Goal: Task Accomplishment & Management: Manage account settings

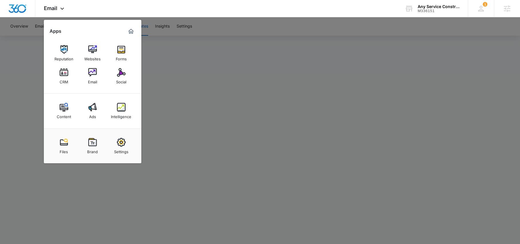
click at [197, 52] on div at bounding box center [260, 122] width 520 height 244
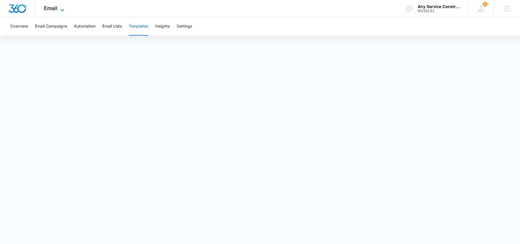
click at [51, 8] on span "Email" at bounding box center [50, 8] width 13 height 6
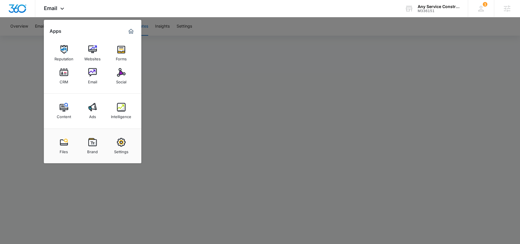
click at [186, 83] on div at bounding box center [260, 122] width 520 height 244
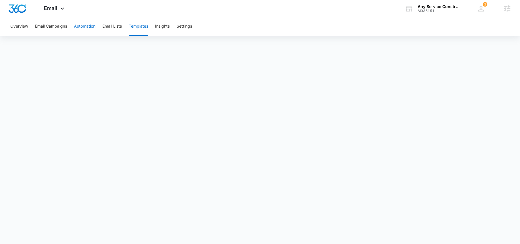
click at [83, 26] on button "Automation" at bounding box center [85, 26] width 22 height 18
click at [182, 32] on button "Settings" at bounding box center [184, 26] width 15 height 18
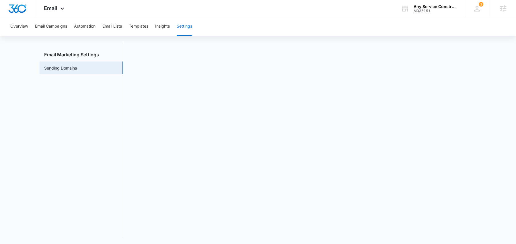
scroll to position [13, 0]
click at [85, 27] on button "Automation" at bounding box center [85, 26] width 22 height 18
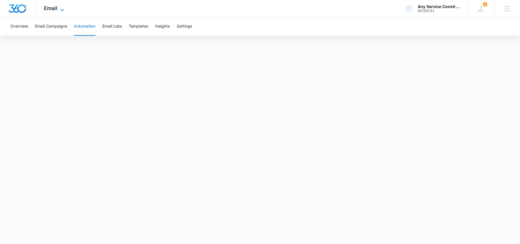
click at [56, 9] on span "Email" at bounding box center [50, 8] width 13 height 6
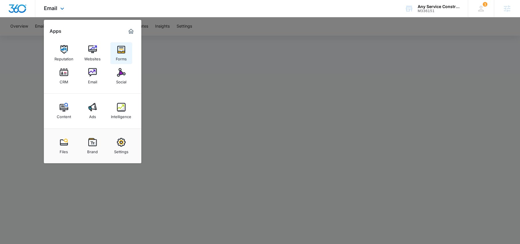
click at [115, 49] on link "Forms" at bounding box center [121, 53] width 22 height 22
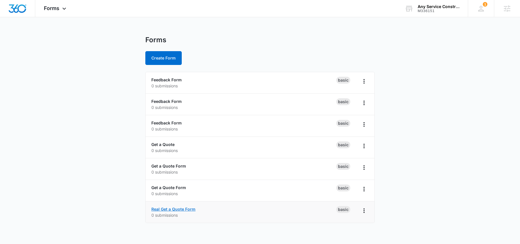
click at [181, 209] on link "Real Get a Quote Form" at bounding box center [173, 208] width 44 height 5
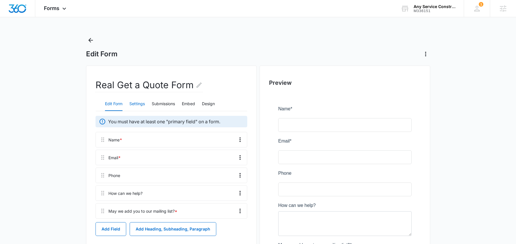
click at [133, 107] on button "Settings" at bounding box center [136, 104] width 15 height 14
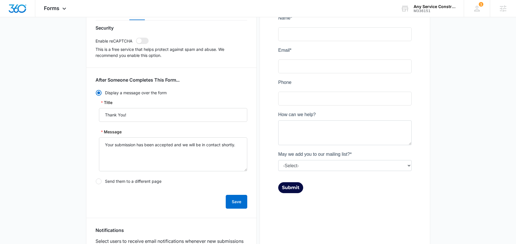
scroll to position [5, 0]
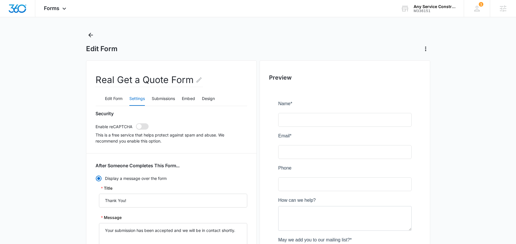
click at [139, 125] on span at bounding box center [139, 126] width 5 height 5
click at [136, 123] on input "checkbox" at bounding box center [136, 123] width 0 height 0
checkbox input "true"
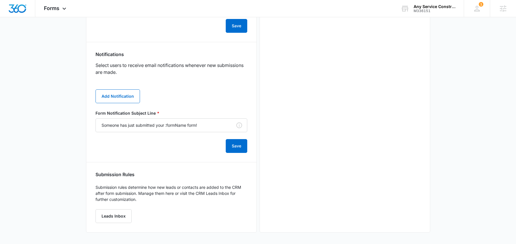
scroll to position [0, 0]
click at [107, 95] on button "Add Notification" at bounding box center [118, 96] width 44 height 14
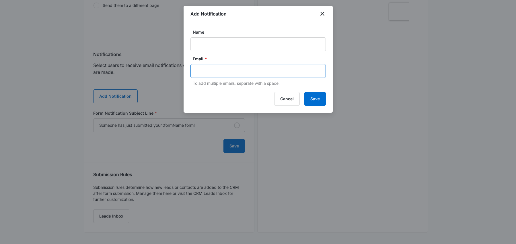
click at [209, 72] on input "text" at bounding box center [259, 71] width 125 height 9
paste input "anyserviceconstruction@gmail.com"
type input "anyserviceconstruction@gmail.com"
click at [233, 35] on div "Name" at bounding box center [258, 40] width 135 height 22
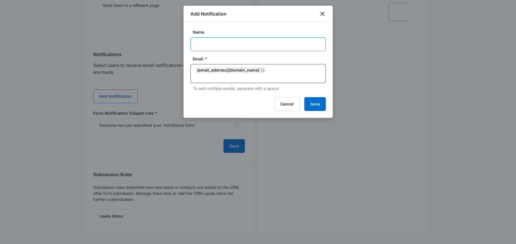
click at [221, 37] on input "Name" at bounding box center [258, 44] width 135 height 14
type input "Otis"
click at [312, 101] on button "Save" at bounding box center [315, 104] width 22 height 14
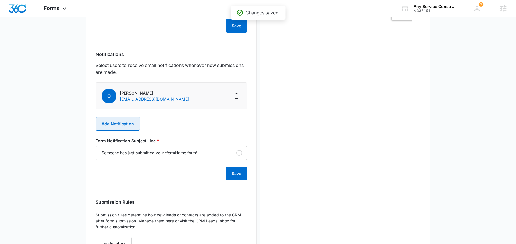
click at [122, 122] on button "Add Notification" at bounding box center [118, 124] width 44 height 14
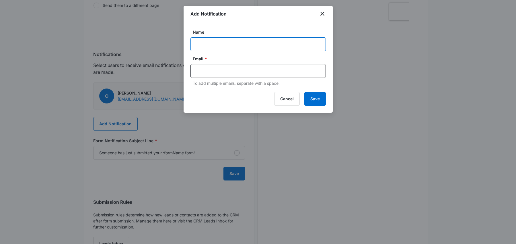
click at [222, 47] on input "Name" at bounding box center [258, 44] width 135 height 14
paste input "M336151"
paste input "Any Service Construction LLC"
type input "M336151 - Any Service Construction LLC"
click at [205, 69] on input "text" at bounding box center [259, 71] width 125 height 9
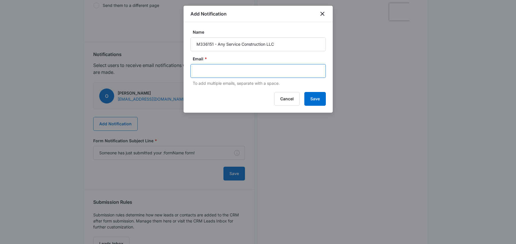
paste input "[PERSON_NAME][EMAIL_ADDRESS][PERSON_NAME][DOMAIN_NAME]"
type input "[PERSON_NAME][EMAIL_ADDRESS][PERSON_NAME][DOMAIN_NAME]"
click at [314, 96] on button "Save" at bounding box center [315, 99] width 22 height 14
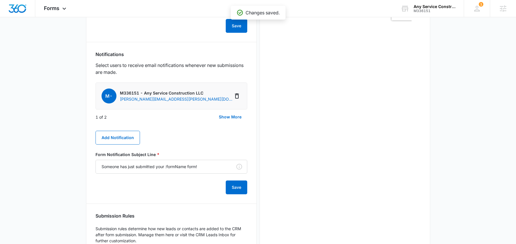
click at [314, 120] on div "Preview" at bounding box center [345, 36] width 171 height 474
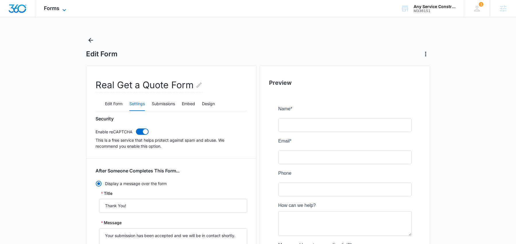
click at [56, 8] on span "Forms" at bounding box center [51, 8] width 15 height 6
click at [56, 7] on span "Forms" at bounding box center [51, 8] width 15 height 6
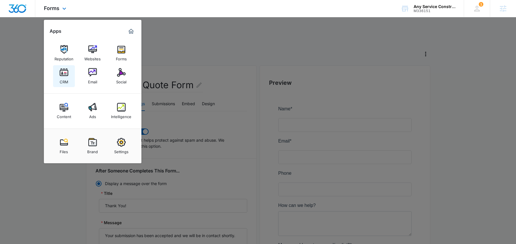
click at [66, 71] on img at bounding box center [64, 72] width 9 height 9
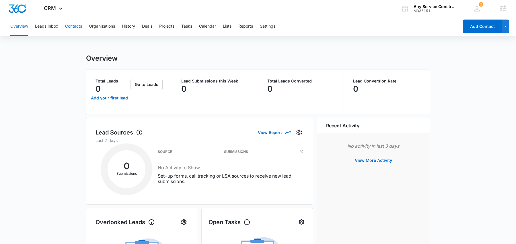
click at [80, 33] on button "Contacts" at bounding box center [73, 26] width 17 height 18
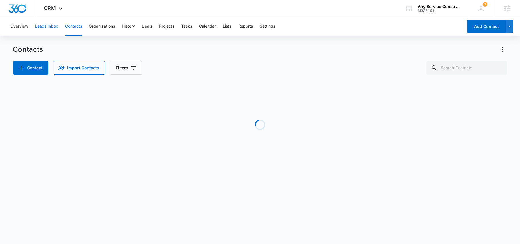
click at [46, 23] on button "Leads Inbox" at bounding box center [46, 26] width 23 height 18
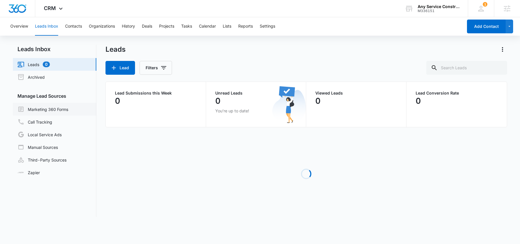
click at [57, 107] on link "Marketing 360 Forms" at bounding box center [43, 109] width 51 height 7
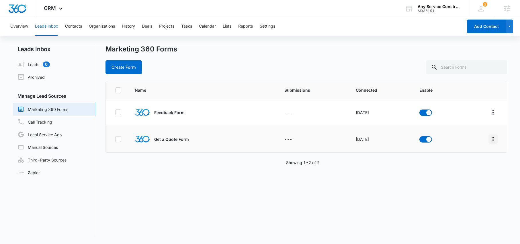
click at [491, 139] on icon "Overflow Menu" at bounding box center [493, 138] width 7 height 7
click at [468, 172] on div "Field Mapping" at bounding box center [463, 172] width 32 height 4
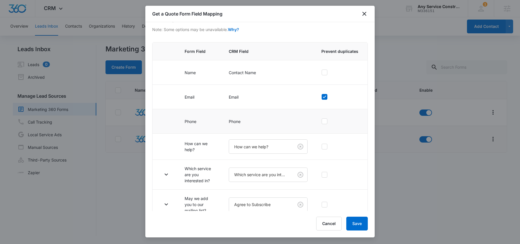
scroll to position [44, 0]
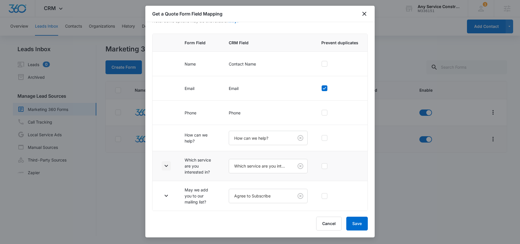
click at [166, 163] on icon "button" at bounding box center [166, 165] width 7 height 7
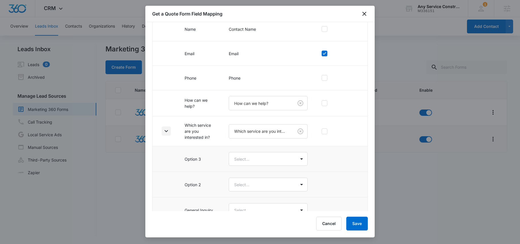
scroll to position [120, 0]
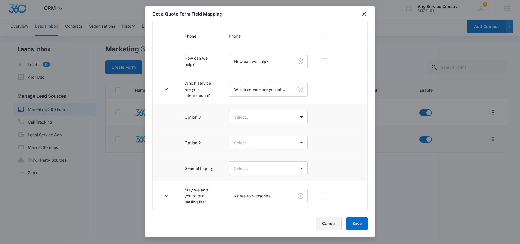
click at [329, 222] on button "Cancel" at bounding box center [329, 223] width 26 height 14
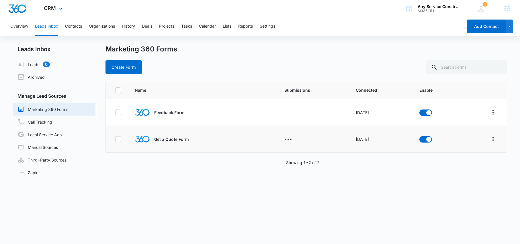
click at [57, 4] on div "CRM Apps Reputation Websites Forms CRM Email Social Content Ads Intelligence Fi…" at bounding box center [54, 8] width 38 height 17
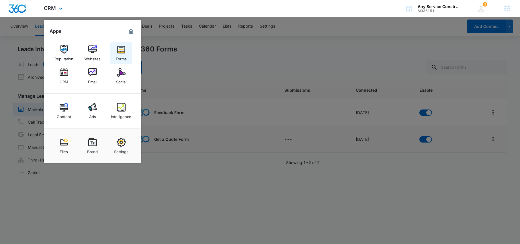
click at [126, 48] on link "Forms" at bounding box center [121, 53] width 22 height 22
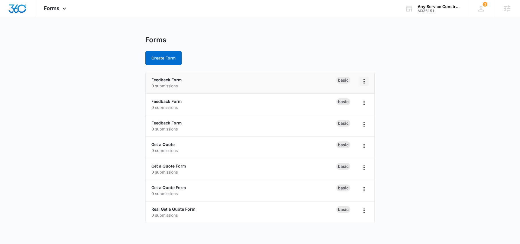
click at [364, 84] on icon "Overflow Menu" at bounding box center [364, 81] width 7 height 7
click at [347, 115] on div "Delete" at bounding box center [346, 114] width 18 height 4
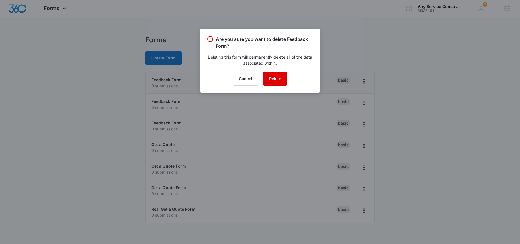
click at [274, 79] on button "Delete" at bounding box center [275, 79] width 24 height 14
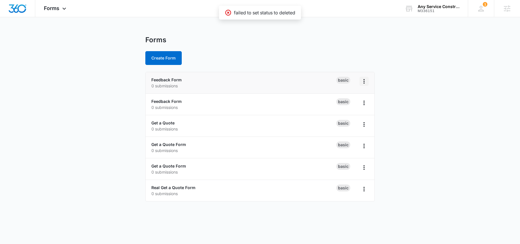
click at [365, 82] on icon "Overflow Menu" at bounding box center [364, 81] width 7 height 7
click at [347, 116] on div "Delete" at bounding box center [346, 114] width 18 height 4
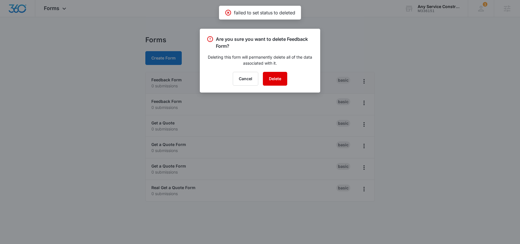
click at [282, 81] on button "Delete" at bounding box center [275, 79] width 24 height 14
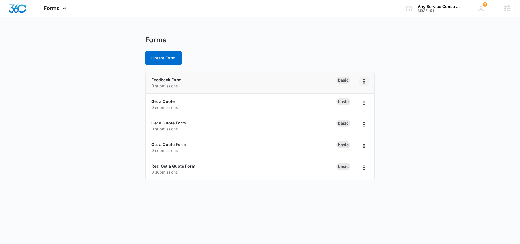
click at [365, 84] on icon "Overflow Menu" at bounding box center [364, 81] width 7 height 7
click at [345, 114] on div "Delete" at bounding box center [346, 114] width 18 height 4
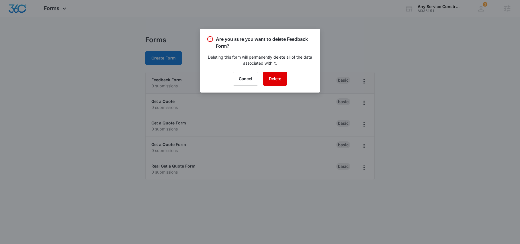
click at [273, 79] on button "Delete" at bounding box center [275, 79] width 24 height 14
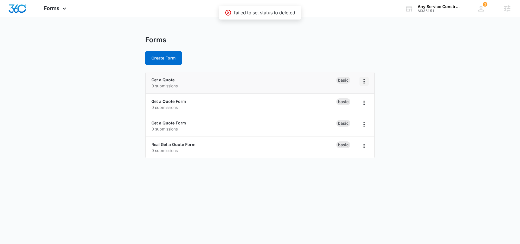
click at [365, 83] on icon "Overflow Menu" at bounding box center [364, 81] width 1 height 5
click at [340, 114] on div "Delete" at bounding box center [346, 114] width 18 height 4
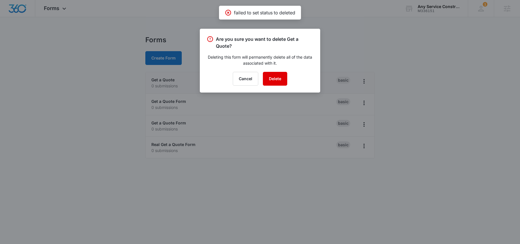
click at [274, 81] on button "Delete" at bounding box center [275, 79] width 24 height 14
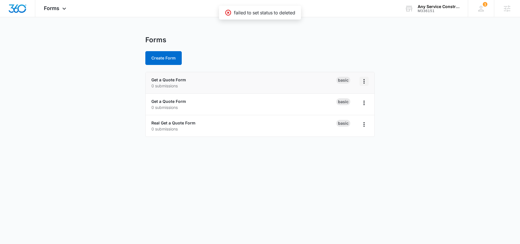
click at [366, 81] on icon "Overflow Menu" at bounding box center [364, 81] width 7 height 7
click at [336, 113] on button "Delete" at bounding box center [349, 114] width 38 height 9
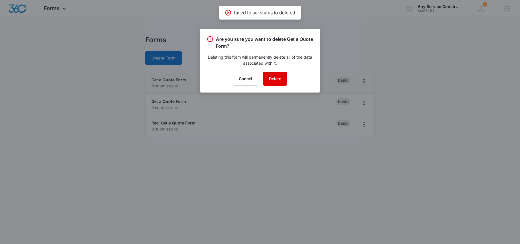
click at [275, 80] on button "Delete" at bounding box center [275, 79] width 24 height 14
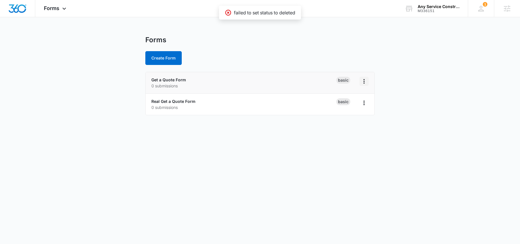
click at [364, 83] on icon "Overflow Menu" at bounding box center [364, 81] width 1 height 5
click at [347, 98] on div "Rename" at bounding box center [346, 97] width 18 height 4
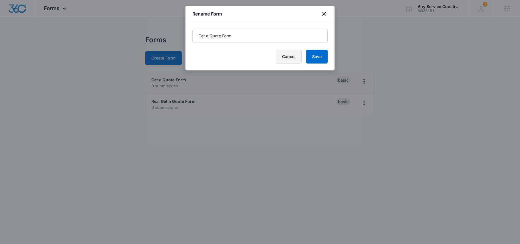
click at [283, 52] on button "Cancel" at bounding box center [289, 57] width 26 height 14
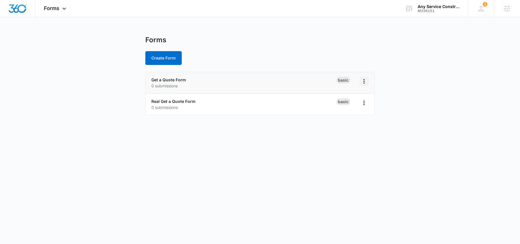
click at [367, 81] on icon "Overflow Menu" at bounding box center [364, 81] width 7 height 7
click at [343, 112] on div "Delete" at bounding box center [346, 114] width 18 height 4
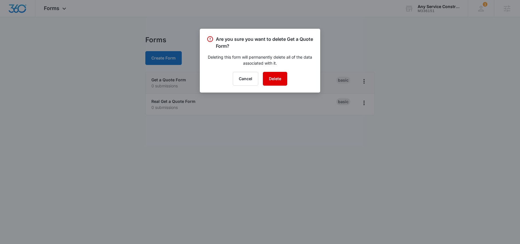
click at [267, 78] on button "Delete" at bounding box center [275, 79] width 24 height 14
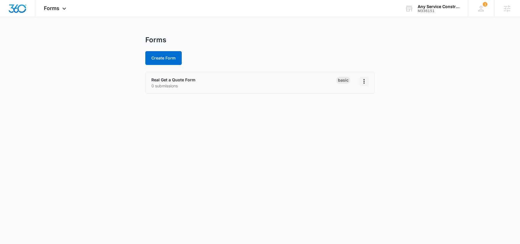
click at [364, 83] on icon "Overflow Menu" at bounding box center [364, 81] width 1 height 5
click at [341, 108] on div "Duplicate" at bounding box center [346, 106] width 18 height 4
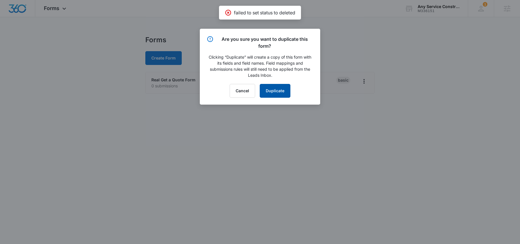
click at [276, 92] on button "Duplicate" at bounding box center [275, 91] width 31 height 14
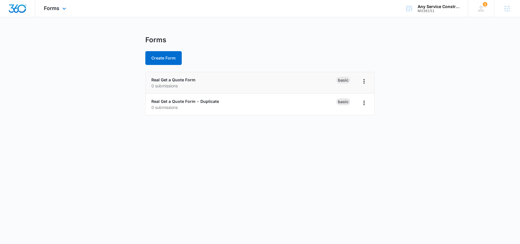
click at [47, 1] on div "Forms Apps Reputation Websites Forms CRM Email Social Content Ads Intelligence …" at bounding box center [55, 8] width 41 height 17
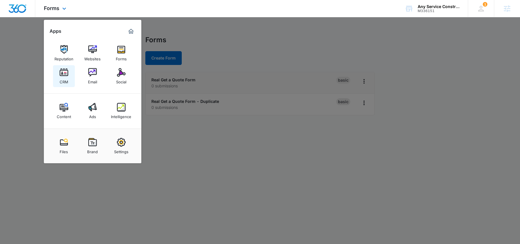
click at [66, 74] on img at bounding box center [64, 72] width 9 height 9
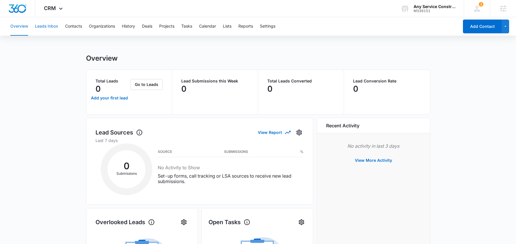
click at [48, 26] on button "Leads Inbox" at bounding box center [46, 26] width 23 height 18
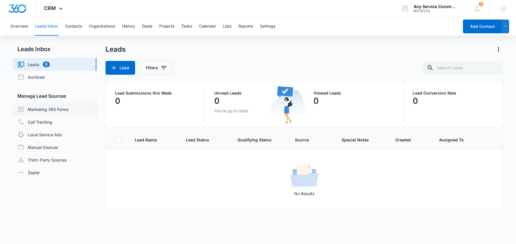
click at [51, 111] on link "Marketing 360 Forms" at bounding box center [43, 109] width 51 height 7
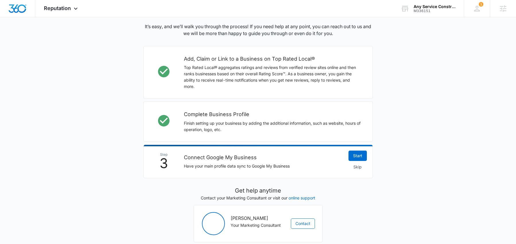
scroll to position [166, 0]
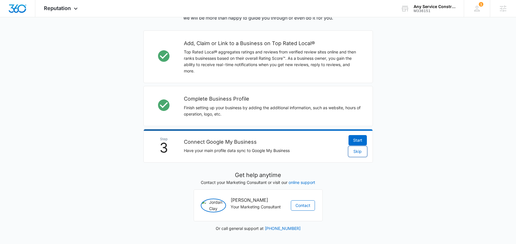
click at [352, 147] on button "Skip" at bounding box center [358, 151] width 18 height 10
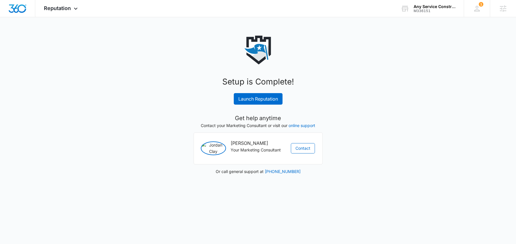
scroll to position [0, 0]
click at [261, 97] on link "Launch Reputation" at bounding box center [260, 98] width 49 height 11
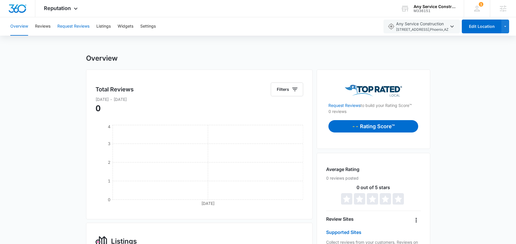
click at [74, 26] on button "Request Reviews" at bounding box center [73, 26] width 32 height 18
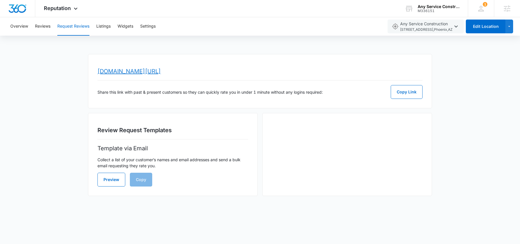
click at [161, 69] on link "www.topratedlocal.com/review/any-service-construction-reviews" at bounding box center [129, 71] width 63 height 7
click at [21, 9] on img "Dashboard" at bounding box center [17, 8] width 18 height 9
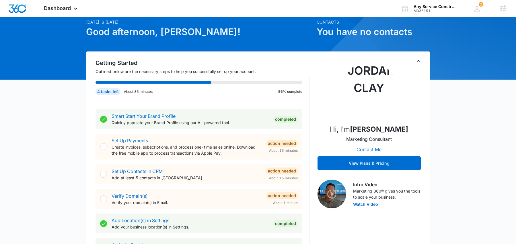
scroll to position [212, 0]
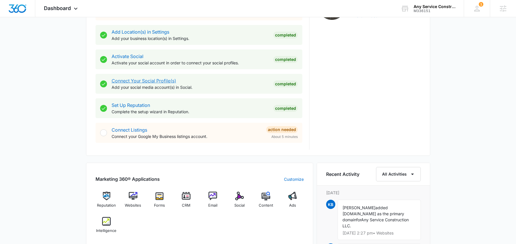
click at [142, 80] on link "Connect Your Social Profile(s)" at bounding box center [144, 81] width 65 height 6
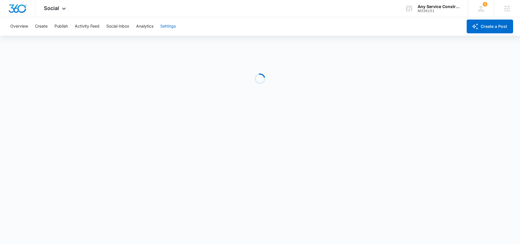
click at [170, 26] on button "Settings" at bounding box center [167, 26] width 15 height 18
click at [165, 27] on button "Settings" at bounding box center [167, 26] width 15 height 18
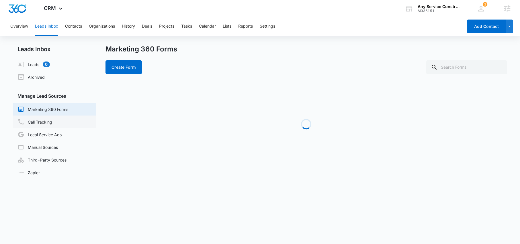
click at [42, 123] on link "Call Tracking" at bounding box center [35, 121] width 35 height 7
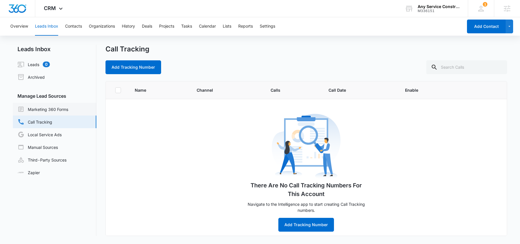
click at [52, 112] on link "Marketing 360 Forms" at bounding box center [43, 109] width 51 height 7
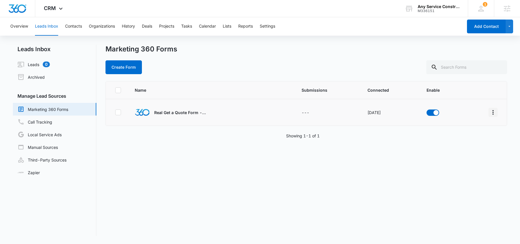
click at [490, 113] on icon "Overflow Menu" at bounding box center [493, 112] width 7 height 7
click at [476, 145] on div "Field Mapping" at bounding box center [463, 145] width 32 height 4
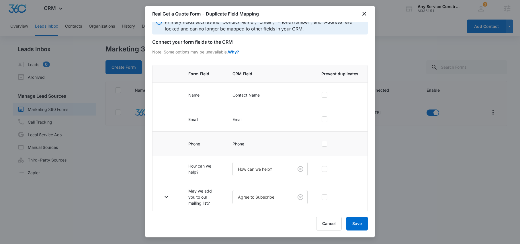
scroll to position [14, 0]
click at [165, 195] on icon "button" at bounding box center [166, 196] width 3 height 2
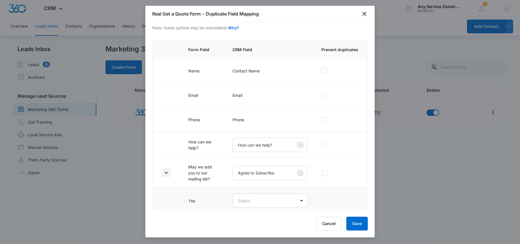
scroll to position [65, 0]
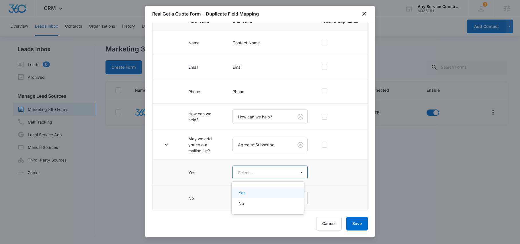
click at [256, 172] on body "CRM Apps Reputation Websites Forms CRM Email Social Content Ads Intelligence Fi…" at bounding box center [260, 122] width 520 height 244
click at [243, 189] on p "Yes" at bounding box center [242, 192] width 7 height 6
click at [245, 203] on body "CRM Apps Reputation Websites Forms CRM Email Social Content Ads Intelligence Fi…" at bounding box center [260, 122] width 520 height 244
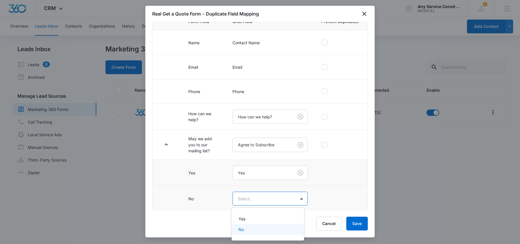
click at [241, 226] on div "No" at bounding box center [268, 229] width 72 height 11
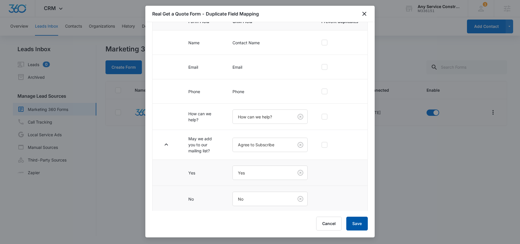
click at [355, 226] on button "Save" at bounding box center [358, 223] width 22 height 14
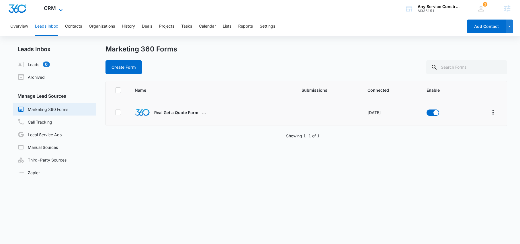
click at [53, 8] on span "CRM" at bounding box center [50, 8] width 12 height 6
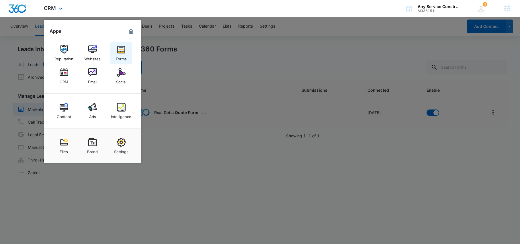
click at [116, 52] on link "Forms" at bounding box center [121, 53] width 22 height 22
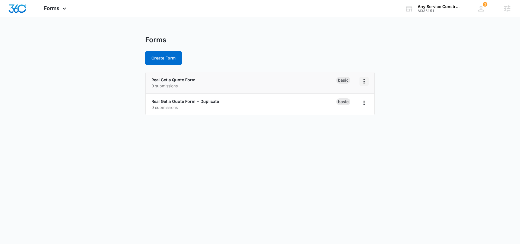
click at [364, 84] on icon "Overflow Menu" at bounding box center [364, 81] width 7 height 7
click at [350, 113] on div "Delete" at bounding box center [346, 114] width 18 height 4
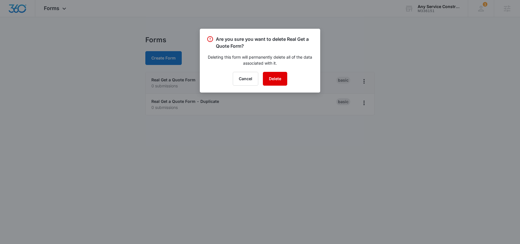
click at [267, 80] on button "Delete" at bounding box center [275, 79] width 24 height 14
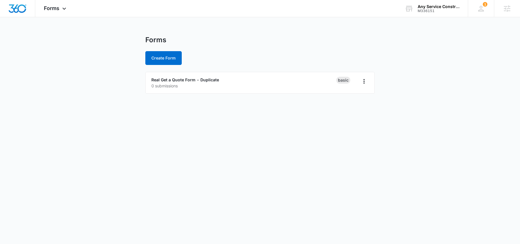
click at [392, 109] on body "Forms Apps Reputation Websites Forms CRM Email Social Content Ads Intelligence …" at bounding box center [260, 122] width 520 height 244
click at [279, 44] on div "Forms" at bounding box center [260, 40] width 230 height 9
click at [365, 81] on icon "Overflow Menu" at bounding box center [364, 81] width 7 height 7
click at [346, 100] on button "Rename" at bounding box center [349, 97] width 38 height 9
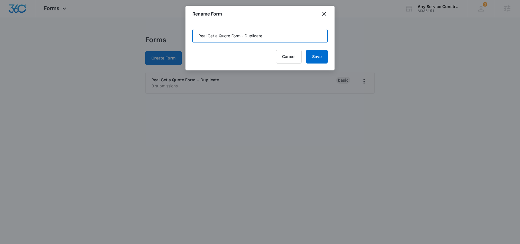
drag, startPoint x: 274, startPoint y: 34, endPoint x: 241, endPoint y: 36, distance: 33.3
click at [241, 36] on input "Real Get a Quote Form - Duplicate" at bounding box center [260, 36] width 135 height 14
drag, startPoint x: 209, startPoint y: 37, endPoint x: 160, endPoint y: 41, distance: 48.7
click at [168, 40] on body "Forms Apps Reputation Websites Forms CRM Email Social Content Ads Intelligence …" at bounding box center [260, 122] width 520 height 244
type input "Get a Quote Form"
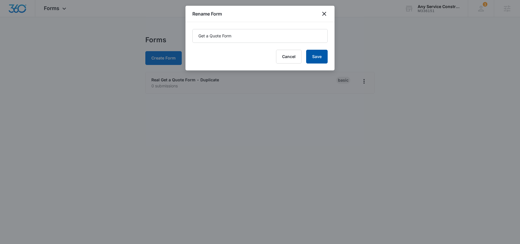
click at [324, 62] on button "Save" at bounding box center [317, 57] width 22 height 14
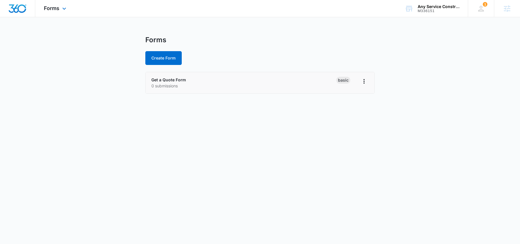
click at [60, 10] on div "Forms Apps Reputation Websites Forms CRM Email Social Content Ads Intelligence …" at bounding box center [55, 8] width 41 height 17
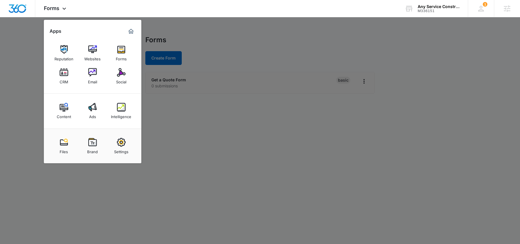
click at [256, 173] on div at bounding box center [260, 122] width 520 height 244
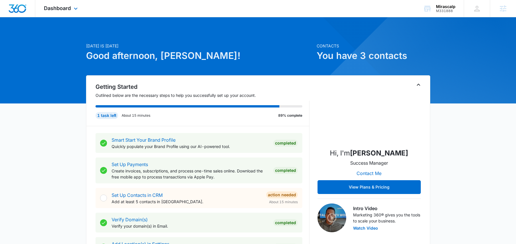
click at [61, 11] on div "Dashboard Apps Reputation Forms CRM Email Social Content Ads Intelligence Files…" at bounding box center [61, 8] width 53 height 17
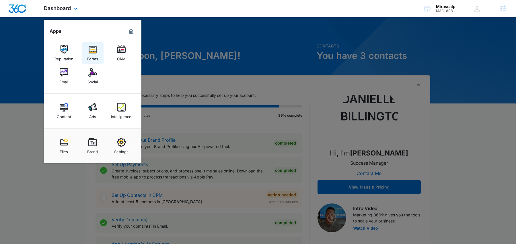
click at [93, 52] on img at bounding box center [92, 49] width 9 height 9
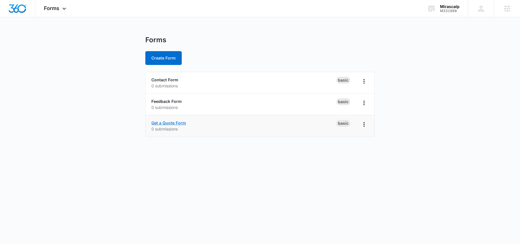
click at [160, 122] on link "Get a Quote Form" at bounding box center [168, 122] width 35 height 5
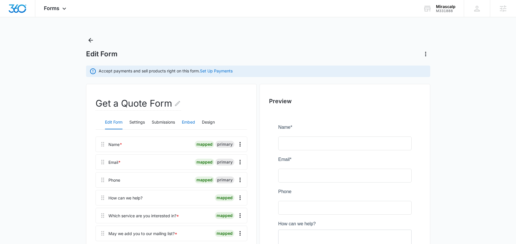
click at [190, 123] on button "Embed" at bounding box center [188, 122] width 13 height 14
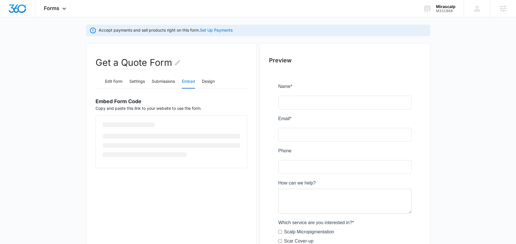
scroll to position [107, 0]
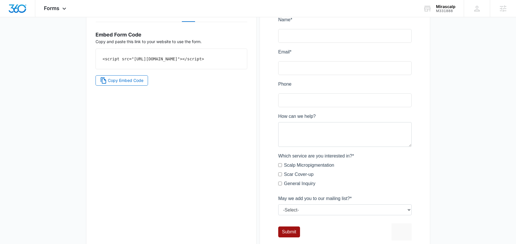
drag, startPoint x: 205, startPoint y: 66, endPoint x: 96, endPoint y: 60, distance: 109.2
click at [96, 60] on div "<script src="https://forms.marketing360.com/load.js?id=6839ccda93fede5f24045032…" at bounding box center [171, 59] width 151 height 20
click at [208, 54] on div "<script src="https://forms.marketing360.com/load.js?id=6839ccda93fede5f24045032…" at bounding box center [171, 59] width 151 height 20
drag, startPoint x: 211, startPoint y: 63, endPoint x: 88, endPoint y: 57, distance: 122.3
click at [88, 57] on div "Get a Quote Form Edit Form Settings Submissions Embed Design Embed Form Code Co…" at bounding box center [171, 120] width 171 height 288
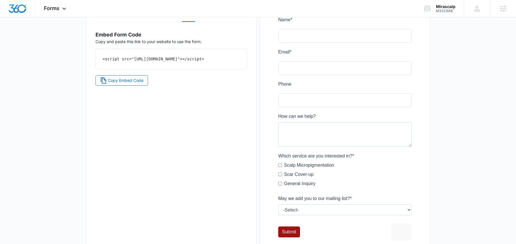
copy code "<script src="https://forms.marketing360.com/load.js?id=6839ccda93fede5f24045032…"
click at [205, 97] on div "Get a Quote Form Edit Form Settings Submissions Embed Design Embed Form Code Co…" at bounding box center [171, 120] width 171 height 288
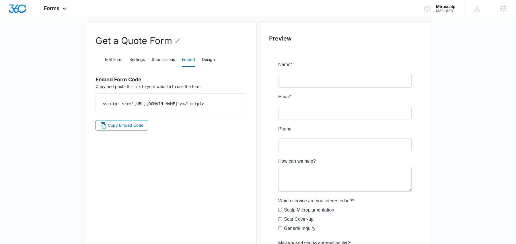
scroll to position [0, 0]
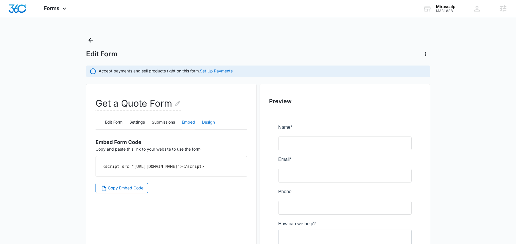
click at [213, 118] on button "Design" at bounding box center [208, 122] width 13 height 14
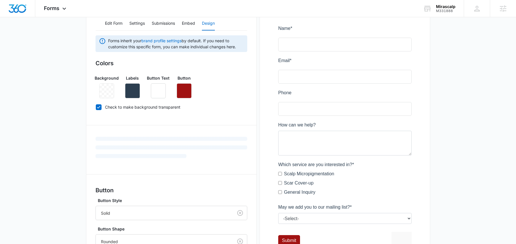
scroll to position [186, 0]
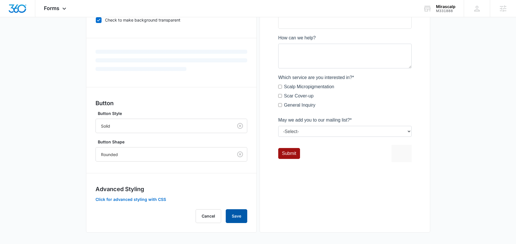
click at [246, 221] on button "Save" at bounding box center [237, 216] width 22 height 14
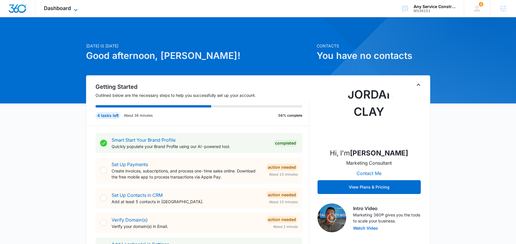
click at [57, 6] on span "Dashboard" at bounding box center [57, 8] width 27 height 6
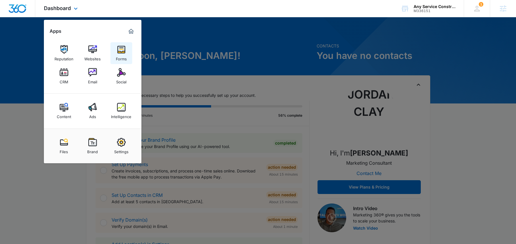
click at [125, 51] on img at bounding box center [121, 49] width 9 height 9
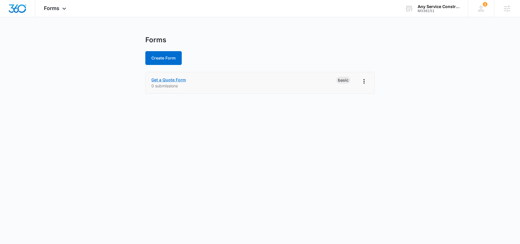
click at [169, 78] on link "Get a Quote Form" at bounding box center [168, 79] width 35 height 5
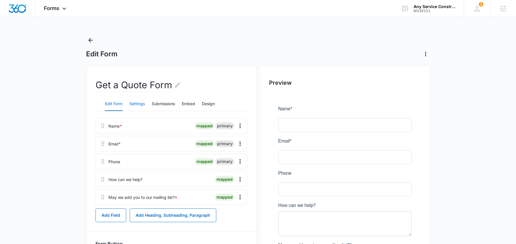
click at [137, 101] on button "Settings" at bounding box center [136, 104] width 15 height 14
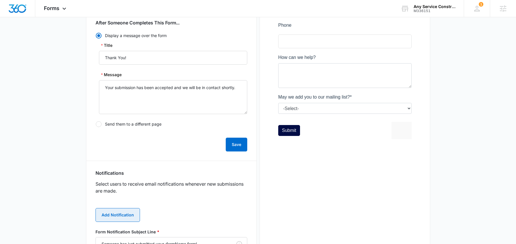
scroll to position [184, 0]
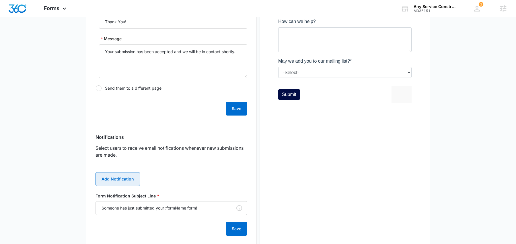
click at [123, 179] on button "Add Notification" at bounding box center [118, 179] width 44 height 14
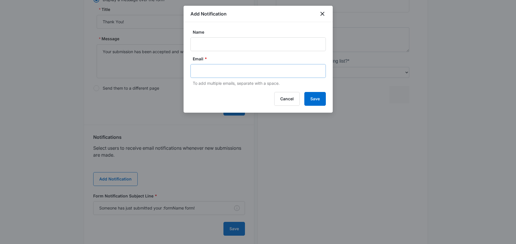
click at [205, 76] on div at bounding box center [258, 71] width 135 height 14
click at [207, 73] on input "text" at bounding box center [259, 71] width 125 height 9
paste input "[EMAIL_ADDRESS][DOMAIN_NAME]"
type input "[EMAIL_ADDRESS][DOMAIN_NAME]"
click at [224, 42] on input "Name" at bounding box center [258, 44] width 135 height 14
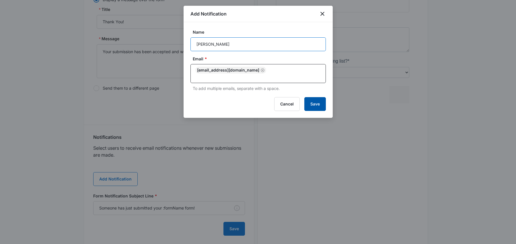
type input "[PERSON_NAME]"
click at [315, 102] on button "Save" at bounding box center [315, 104] width 22 height 14
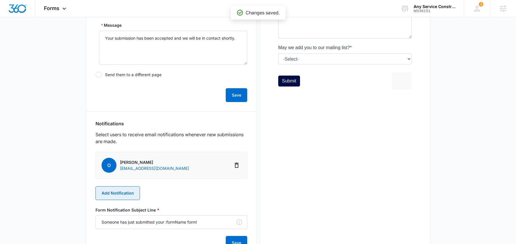
scroll to position [225, 0]
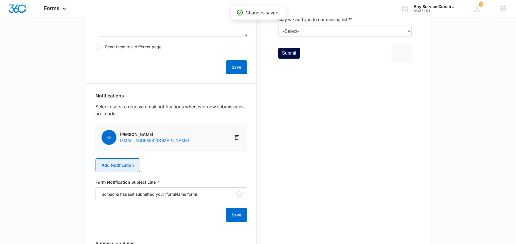
click at [110, 164] on button "Add Notification" at bounding box center [118, 165] width 44 height 14
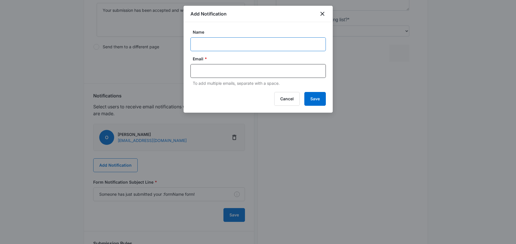
click at [211, 43] on input "Name" at bounding box center [258, 44] width 135 height 14
paste input "M336151"
click at [220, 31] on label "Name" at bounding box center [260, 32] width 135 height 6
click at [220, 37] on input "M336151" at bounding box center [258, 44] width 135 height 14
click at [224, 40] on input "M336151" at bounding box center [258, 44] width 135 height 14
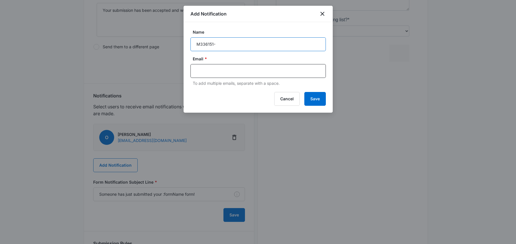
paste input "Any Service Construction LLC"
type input "M336151- Any Service Construction LLC"
click at [223, 70] on input "text" at bounding box center [259, 71] width 125 height 9
paste input "[PERSON_NAME][EMAIL_ADDRESS][PERSON_NAME][DOMAIN_NAME]"
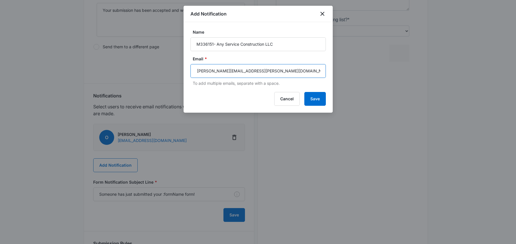
type input "[PERSON_NAME][EMAIL_ADDRESS][PERSON_NAME][DOMAIN_NAME]"
click at [316, 100] on button "Save" at bounding box center [315, 99] width 22 height 14
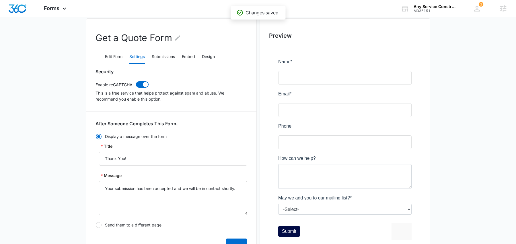
scroll to position [0, 0]
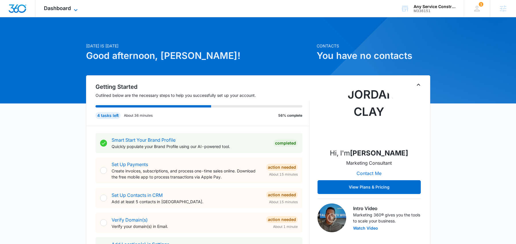
click at [72, 8] on icon at bounding box center [75, 10] width 7 height 7
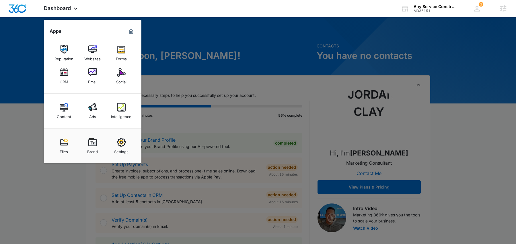
click at [90, 73] on img at bounding box center [92, 72] width 9 height 9
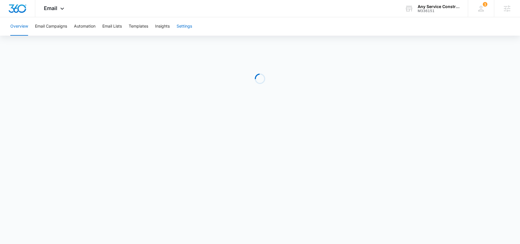
click at [191, 27] on button "Settings" at bounding box center [184, 26] width 15 height 18
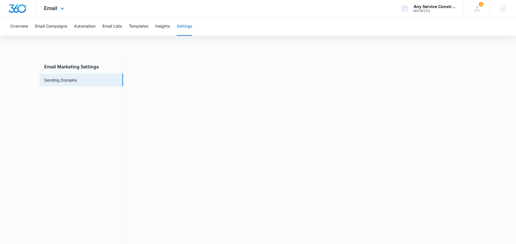
click at [21, 11] on img "Dashboard" at bounding box center [17, 8] width 18 height 9
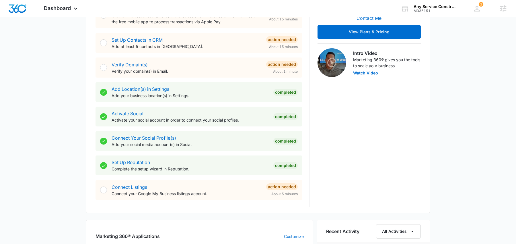
scroll to position [128, 0]
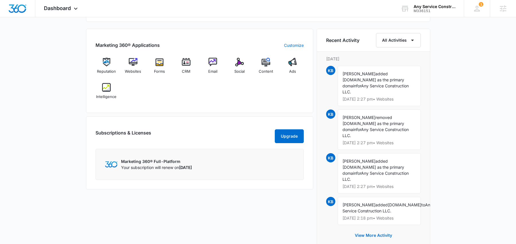
scroll to position [337, 0]
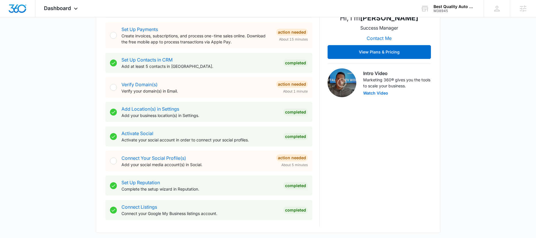
scroll to position [2, 0]
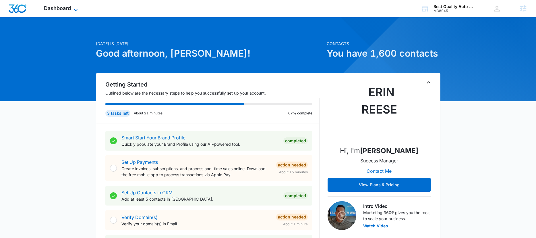
click at [49, 7] on span "Dashboard" at bounding box center [57, 8] width 27 height 6
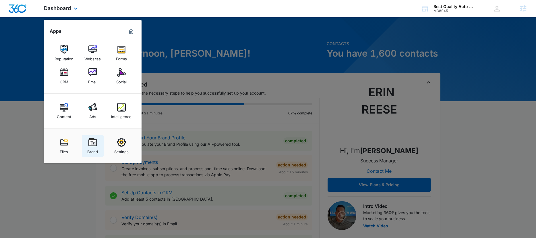
click at [96, 143] on img at bounding box center [92, 142] width 9 height 9
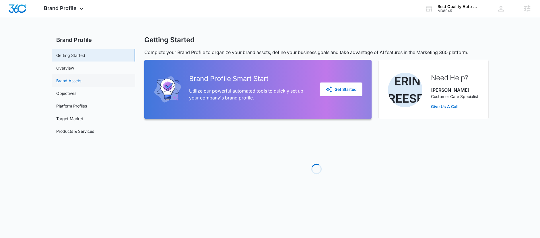
click at [73, 81] on link "Brand Assets" at bounding box center [68, 80] width 25 height 6
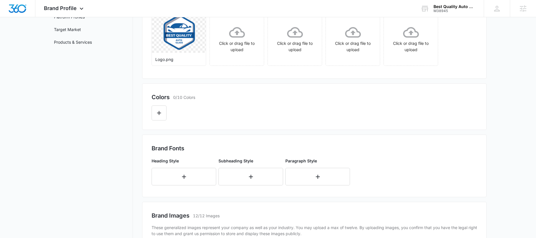
scroll to position [89, 0]
click at [184, 168] on button "button" at bounding box center [183, 177] width 65 height 18
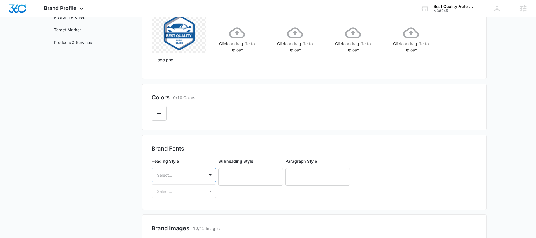
scroll to position [125, 0]
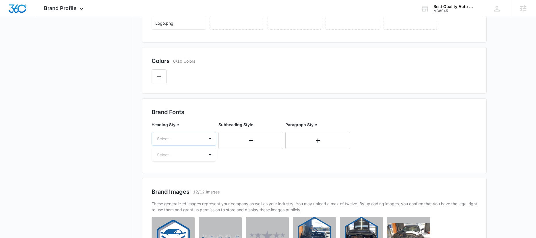
click at [183, 145] on div "Select..." at bounding box center [183, 138] width 65 height 14
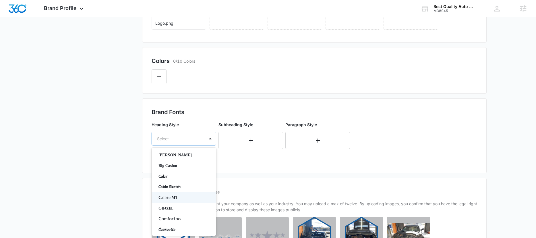
scroll to position [42, 0]
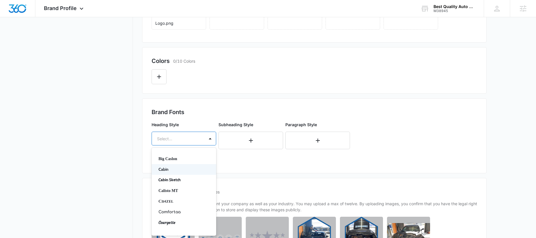
click at [179, 170] on p "Cabin" at bounding box center [183, 169] width 50 height 6
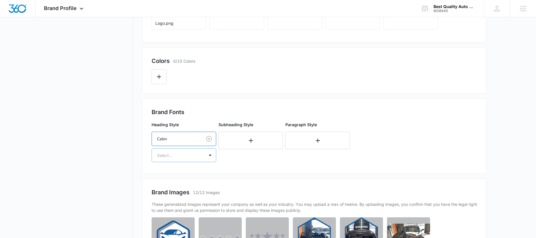
click at [177, 157] on div at bounding box center [177, 154] width 40 height 7
click at [168, 176] on p "Regular" at bounding box center [183, 175] width 50 height 6
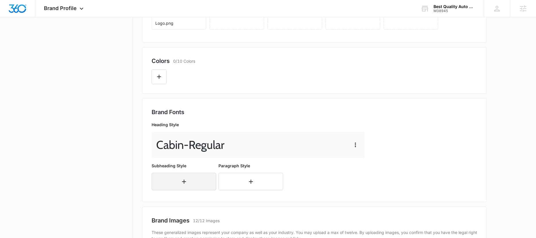
click at [177, 185] on button "button" at bounding box center [183, 181] width 65 height 18
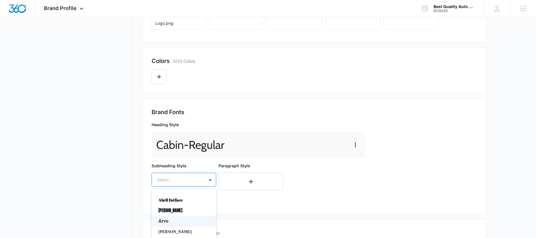
scroll to position [166, 0]
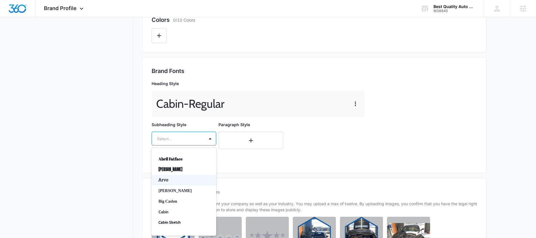
click at [181, 145] on div "Arvo, 3 of 50. 50 results available. Use Up and Down to choose options, press E…" at bounding box center [183, 138] width 65 height 14
click at [168, 211] on p "Cabin" at bounding box center [183, 212] width 50 height 6
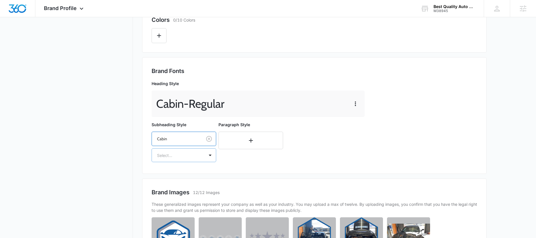
click at [183, 157] on div at bounding box center [177, 154] width 40 height 7
click at [173, 174] on p "Regular" at bounding box center [183, 175] width 50 height 6
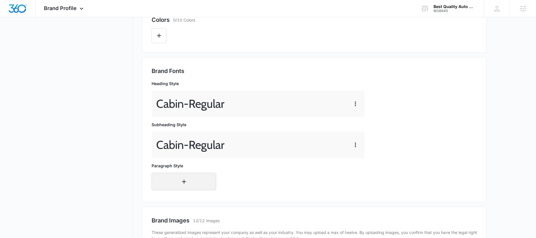
click at [173, 182] on button "button" at bounding box center [183, 181] width 65 height 18
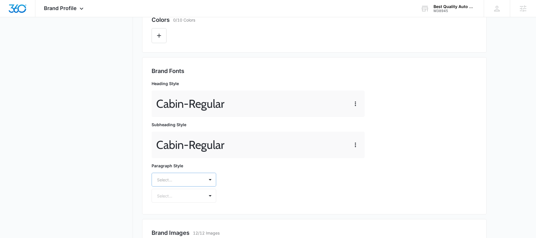
click at [176, 181] on div "Select..." at bounding box center [183, 179] width 65 height 14
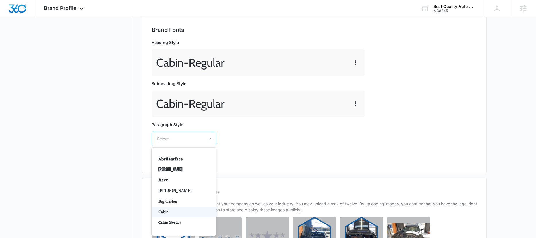
click at [169, 210] on p "Cabin" at bounding box center [183, 212] width 50 height 6
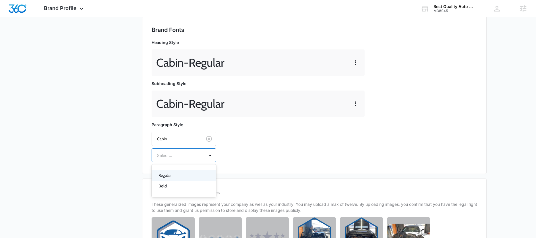
click at [180, 155] on div at bounding box center [177, 154] width 40 height 7
click at [174, 174] on p "Regular" at bounding box center [183, 175] width 50 height 6
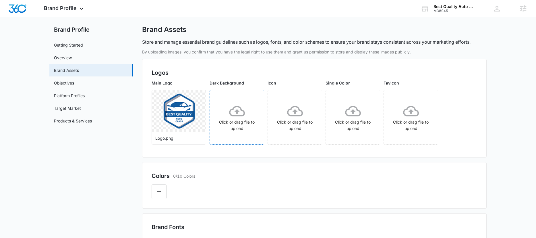
scroll to position [0, 0]
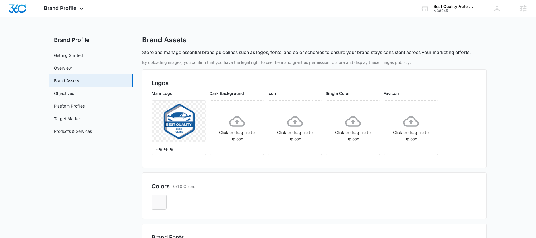
click at [161, 204] on icon "Edit Color" at bounding box center [159, 201] width 7 height 7
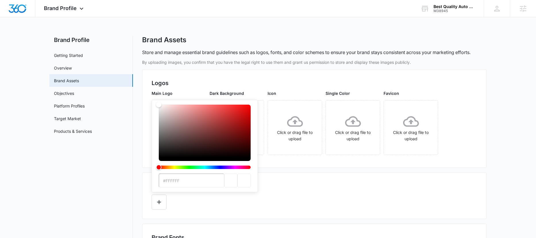
type input "#145DA0"
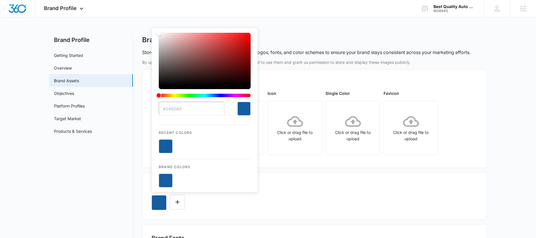
click at [307, 194] on div "#145DA0 Recent Colors Brand Colors" at bounding box center [313, 200] width 325 height 20
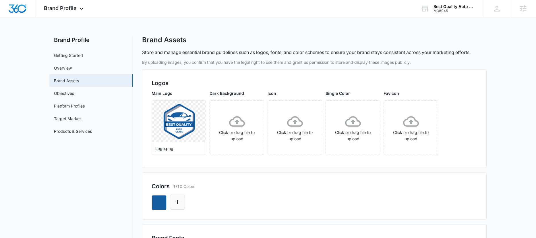
click at [175, 201] on icon "Edit Color" at bounding box center [177, 201] width 7 height 7
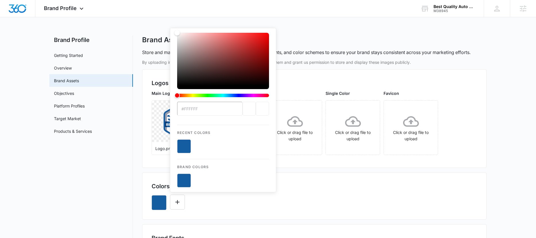
click at [197, 113] on input "#FFFFFF" at bounding box center [209, 109] width 65 height 14
click at [197, 112] on input "#FFFFFF" at bounding box center [209, 109] width 65 height 14
type input "#145DA0"
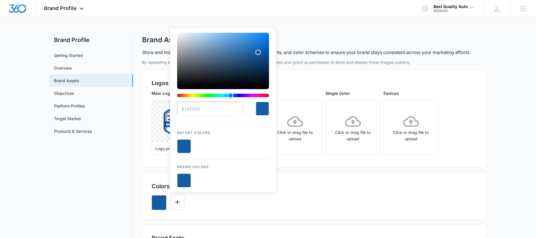
click at [326, 197] on div "#145DA0 Recent Colors Brand Colors" at bounding box center [313, 200] width 325 height 20
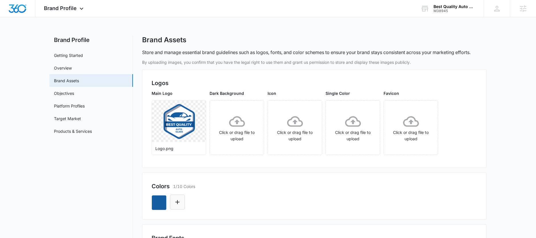
click at [180, 204] on icon "Edit Color" at bounding box center [177, 201] width 7 height 7
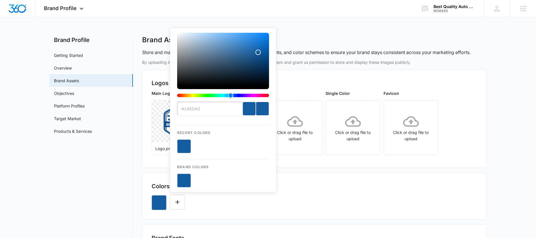
click at [202, 108] on input "#145DA0" at bounding box center [209, 109] width 65 height 14
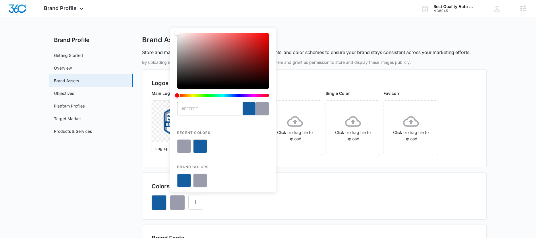
type input "#FFFFFF"
click at [201, 148] on button "color-picker-container" at bounding box center [200, 146] width 14 height 14
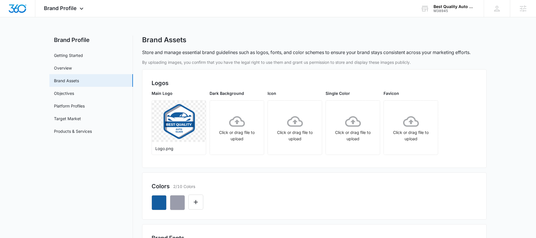
click at [298, 215] on div "Colors 2/10 Colors" at bounding box center [314, 195] width 344 height 47
click at [277, 188] on div "Colors 2/10 Colors" at bounding box center [313, 186] width 325 height 9
click at [58, 11] on div "Brand Profile Apps Reputation Websites Forms CRM Email Social Content Ads Intel…" at bounding box center [64, 8] width 58 height 17
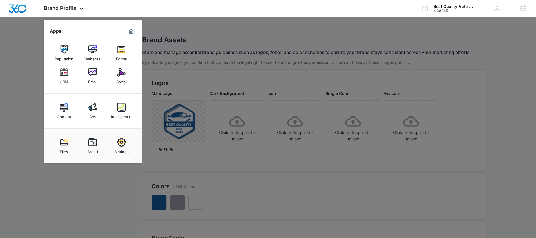
click at [202, 172] on div at bounding box center [268, 119] width 536 height 238
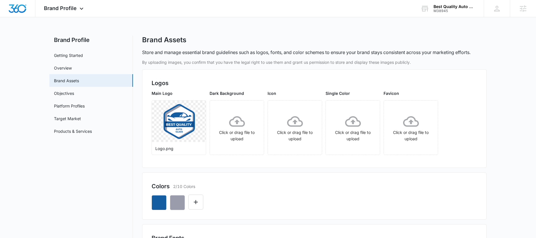
click at [195, 209] on div at bounding box center [195, 201] width 15 height 15
click at [195, 205] on button "Edit Color" at bounding box center [195, 201] width 15 height 15
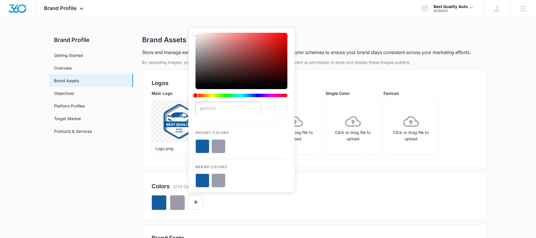
click at [226, 108] on input "#FFFFFF" at bounding box center [227, 109] width 65 height 14
type input "#0b305d"
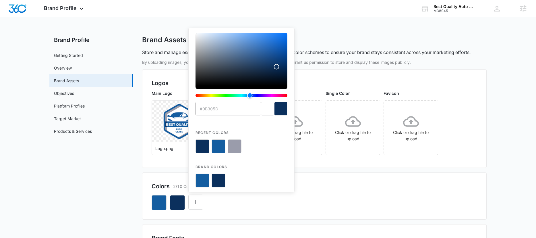
click at [325, 206] on div "#0b305d Recent Colors Brand Colors" at bounding box center [313, 200] width 325 height 20
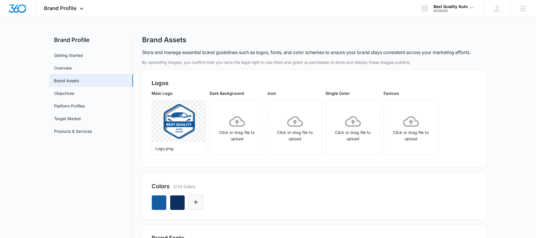
click at [196, 203] on icon "Edit Color" at bounding box center [195, 201] width 7 height 7
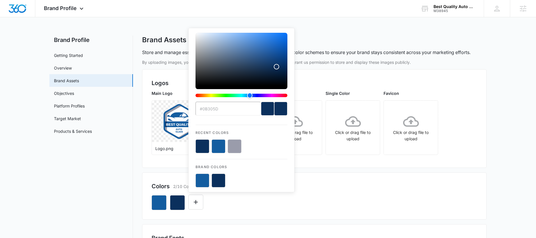
click at [237, 144] on button "color-picker-container" at bounding box center [235, 146] width 14 height 14
type input "#FFFFFF"
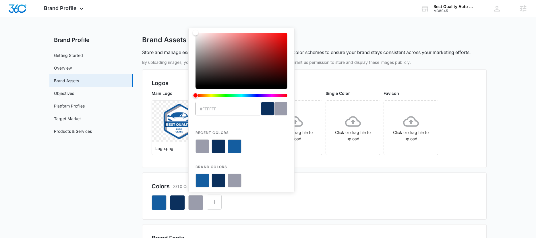
click at [386, 193] on div "#FFFFFF Recent Colors Brand Colors" at bounding box center [313, 200] width 325 height 20
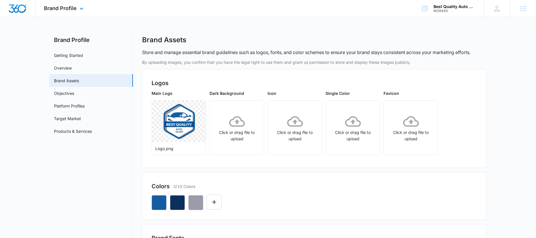
click at [23, 9] on img "Dashboard" at bounding box center [17, 8] width 18 height 9
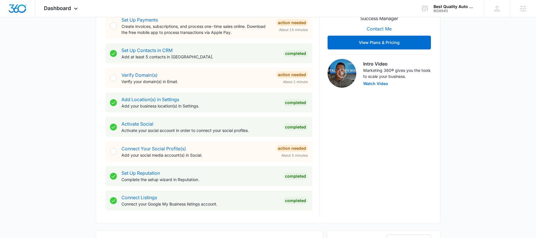
scroll to position [139, 0]
